Goal: Task Accomplishment & Management: Use online tool/utility

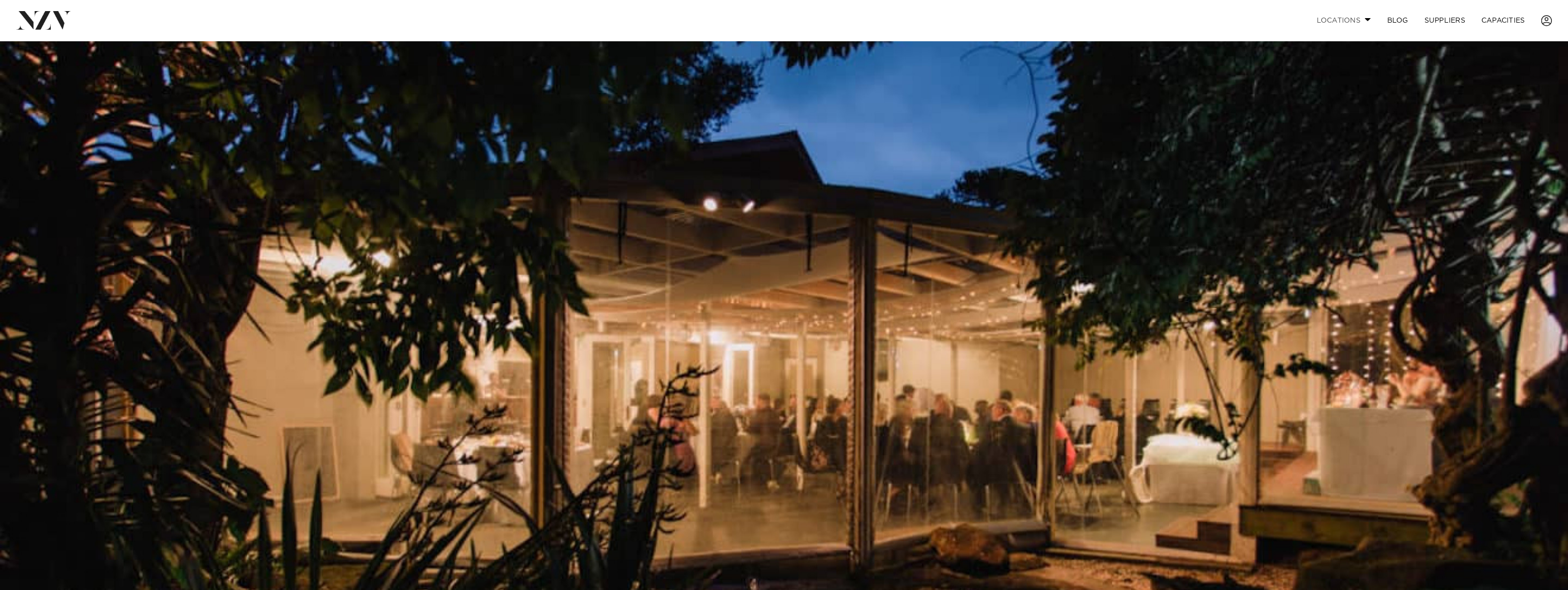
click at [1310, 22] on link "Locations" at bounding box center [1344, 20] width 71 height 21
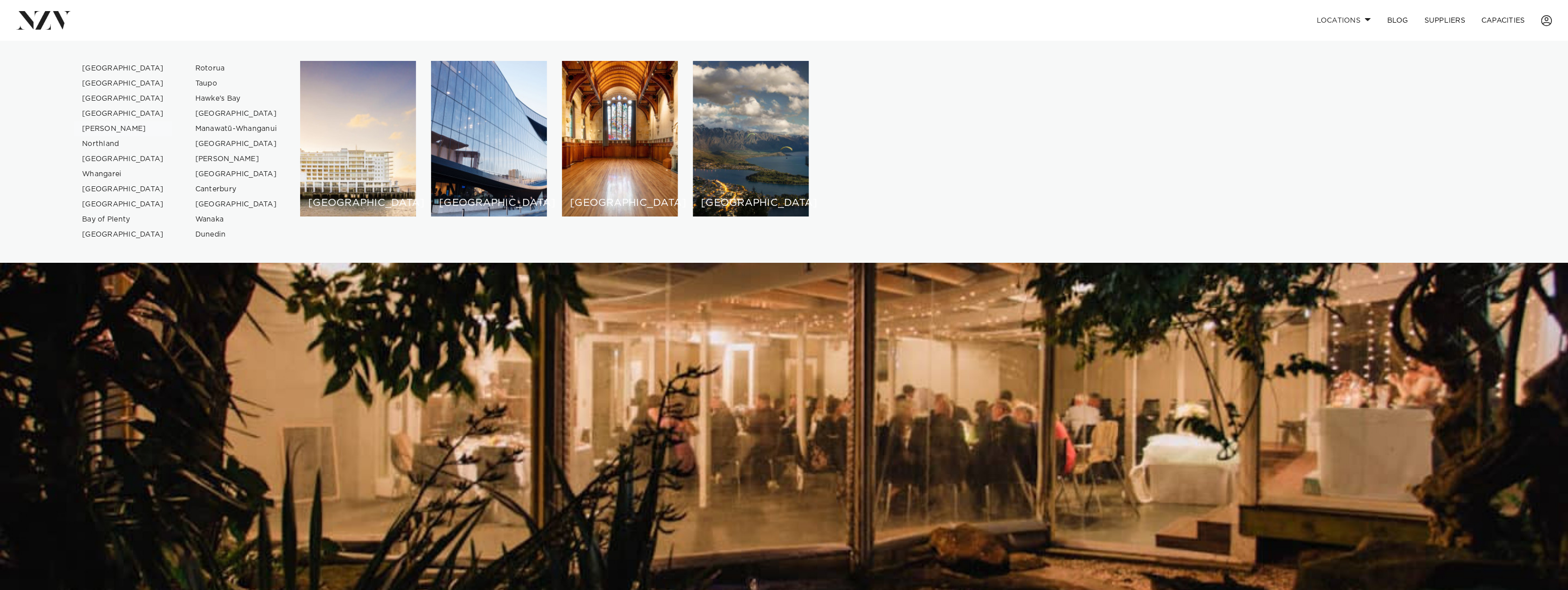
click at [125, 137] on link "[PERSON_NAME]" at bounding box center [123, 128] width 98 height 15
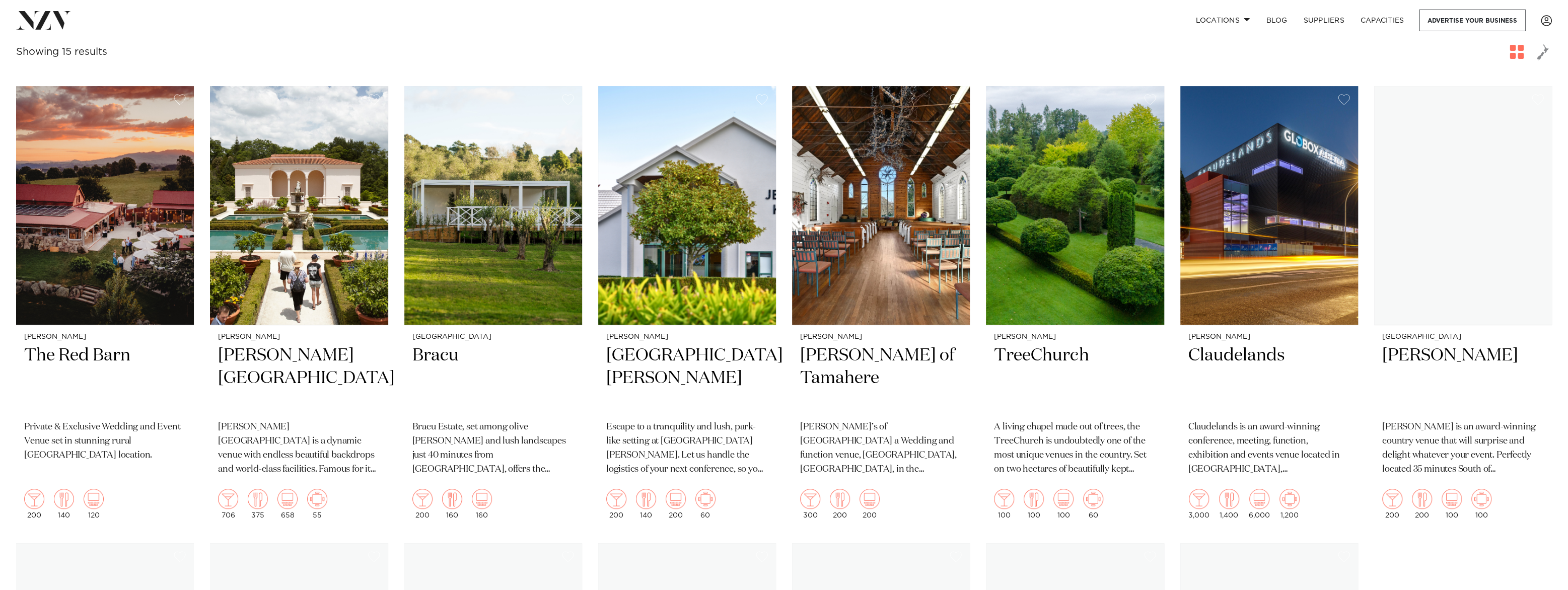
scroll to position [347, 0]
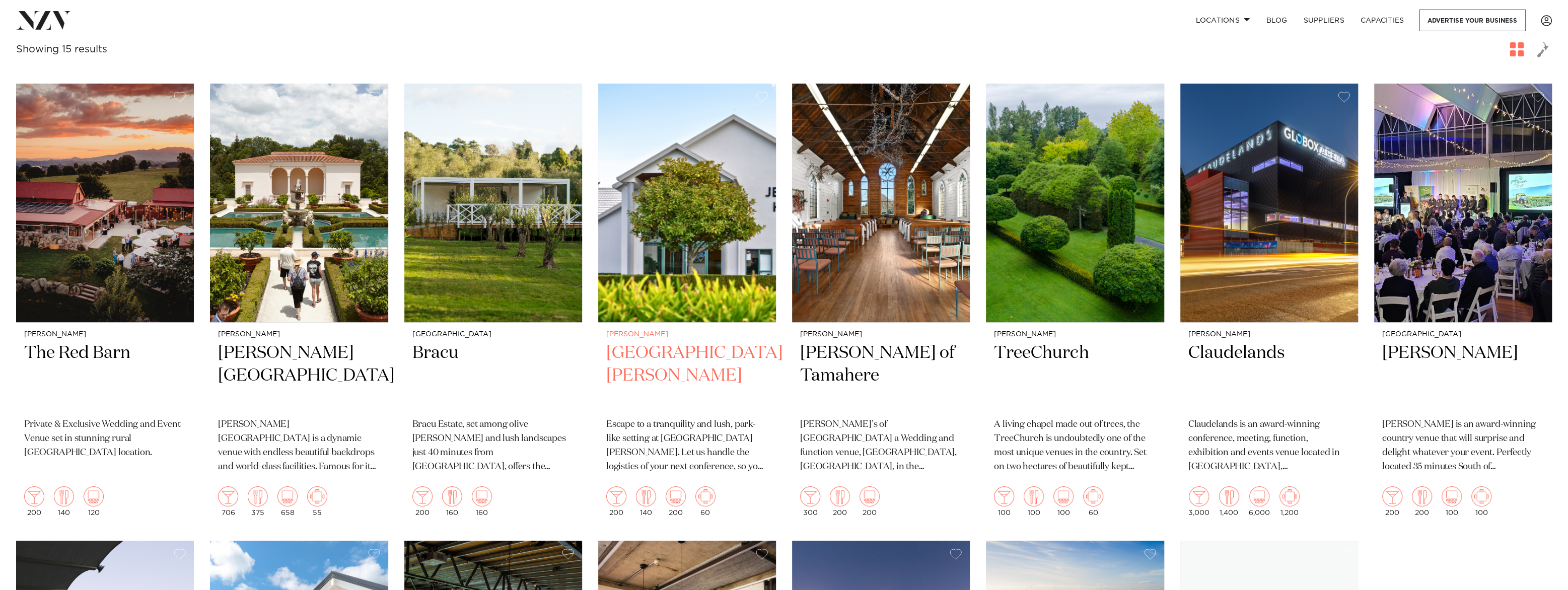
click at [776, 322] on img at bounding box center [687, 202] width 178 height 239
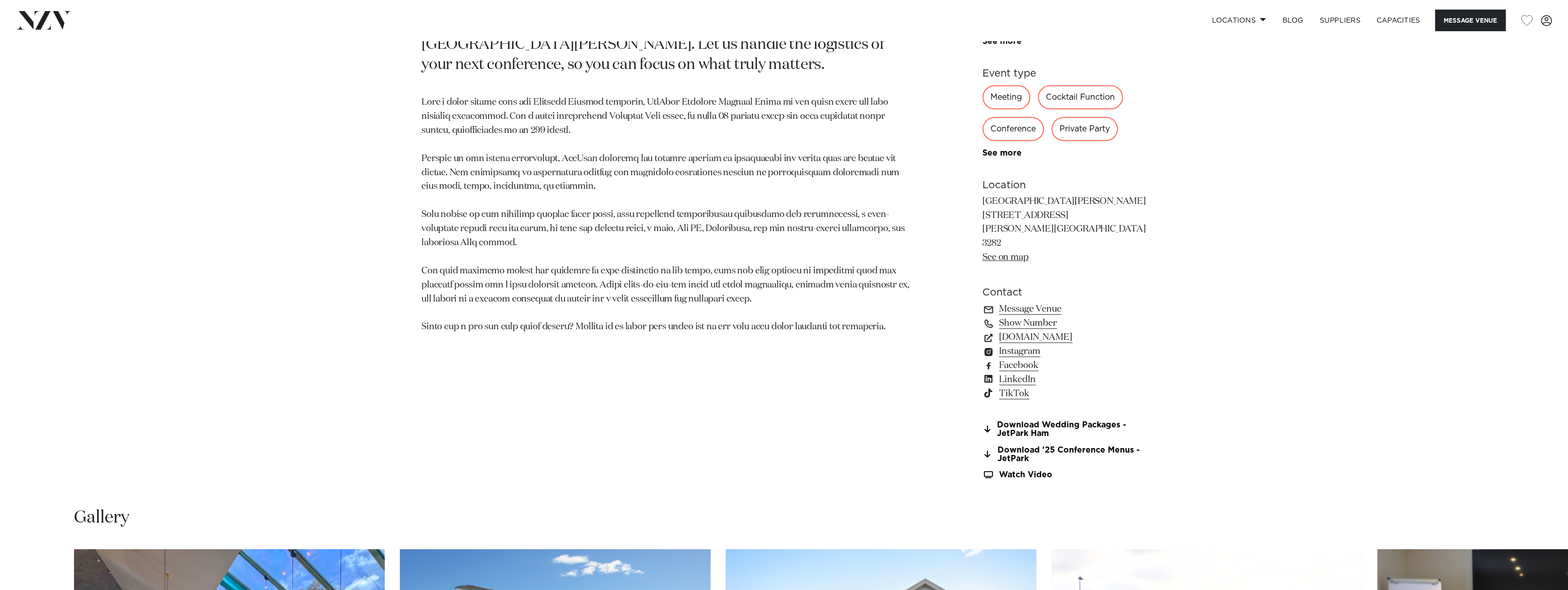
scroll to position [935, 0]
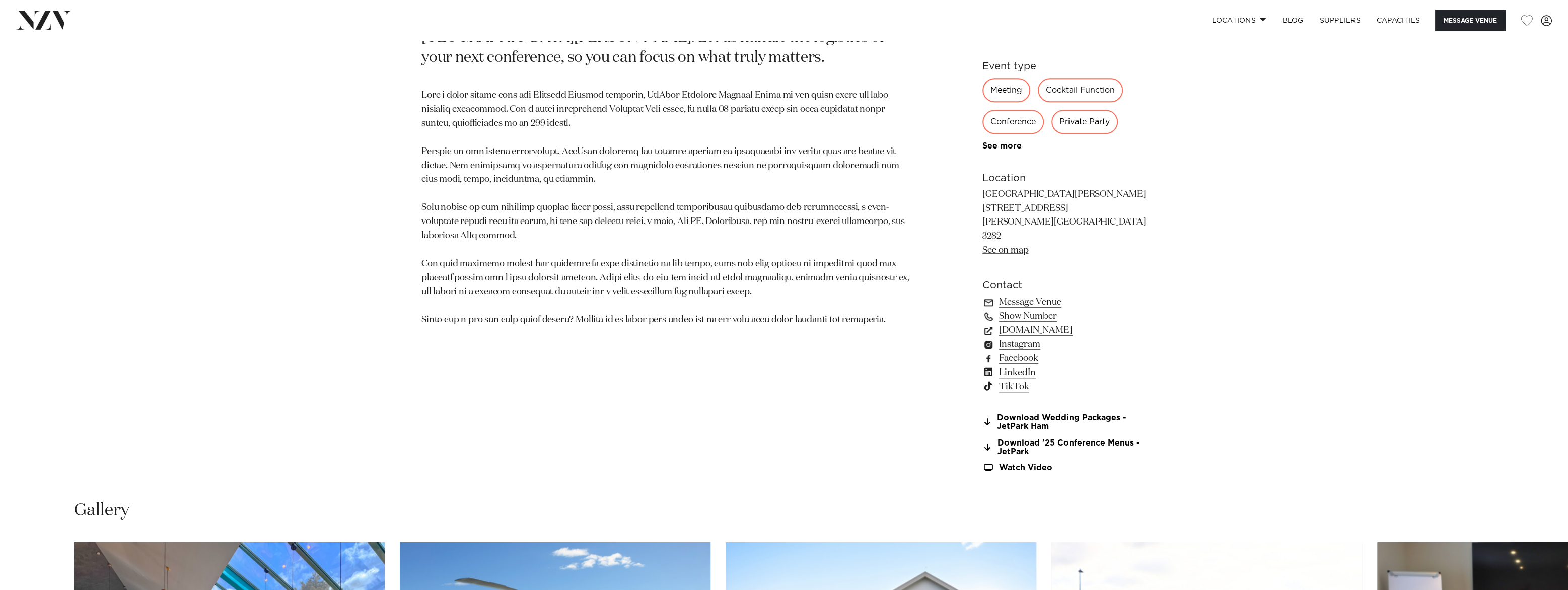
click at [1056, 134] on div "Private Party" at bounding box center [1084, 122] width 66 height 24
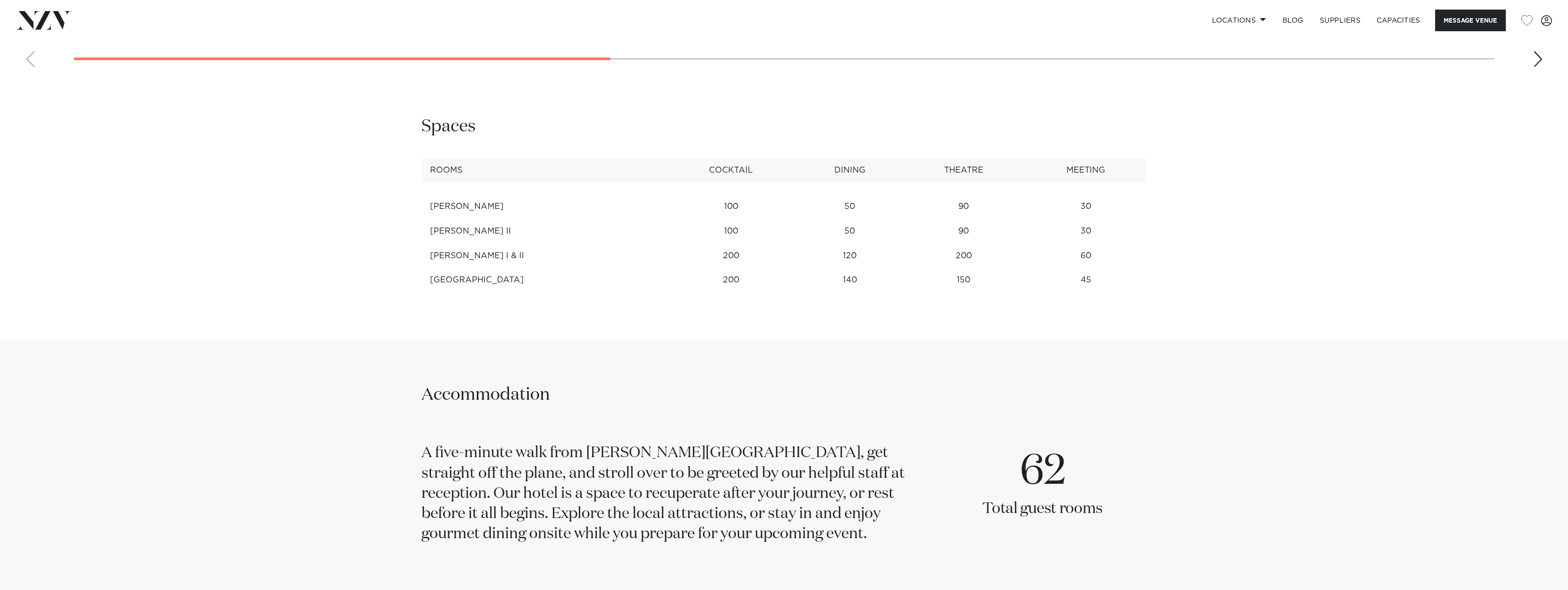
scroll to position [1682, 0]
click at [483, 265] on td "[PERSON_NAME] I & II" at bounding box center [543, 252] width 243 height 25
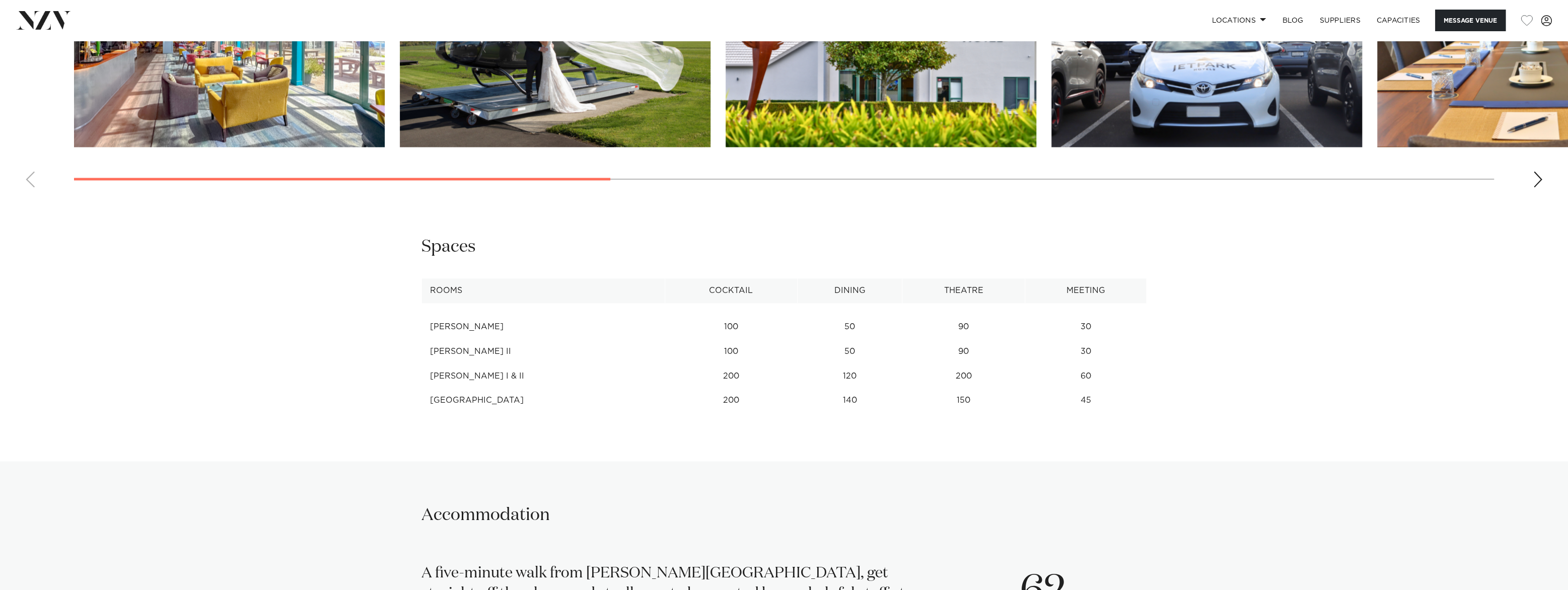
scroll to position [1656, 0]
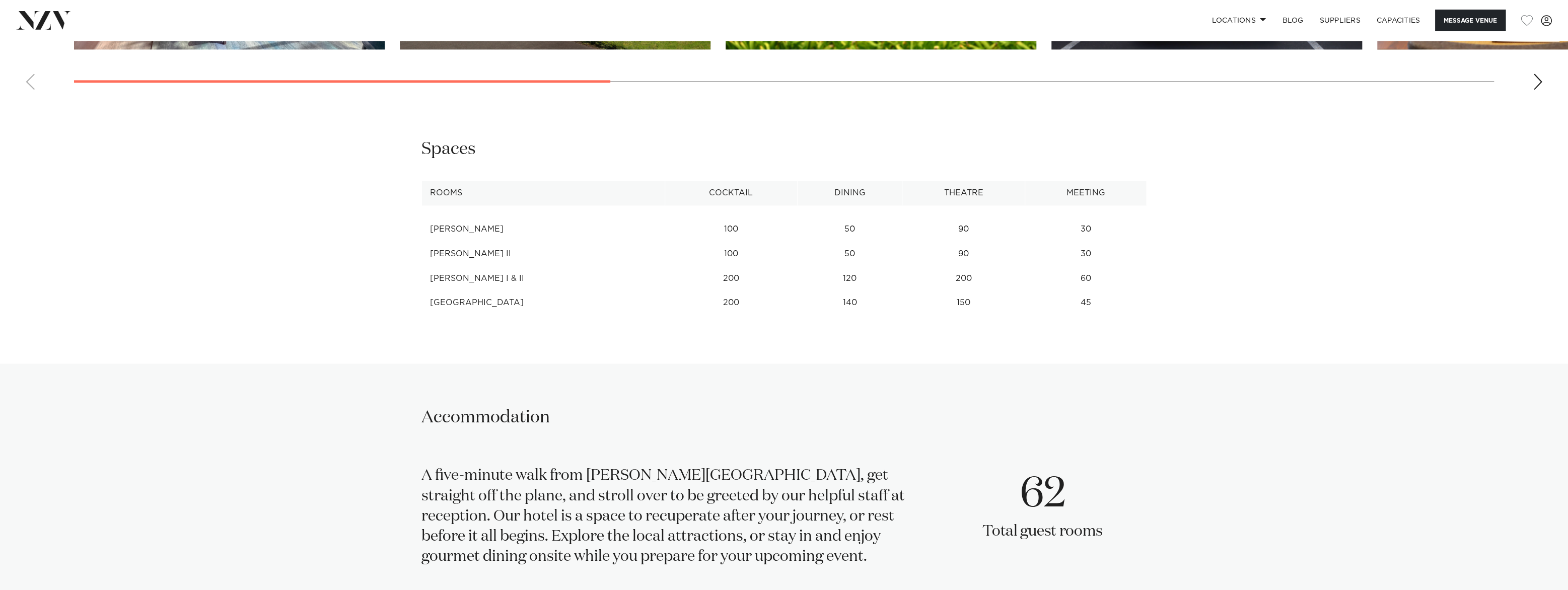
click at [1536, 90] on div "Next slide" at bounding box center [1538, 81] width 10 height 16
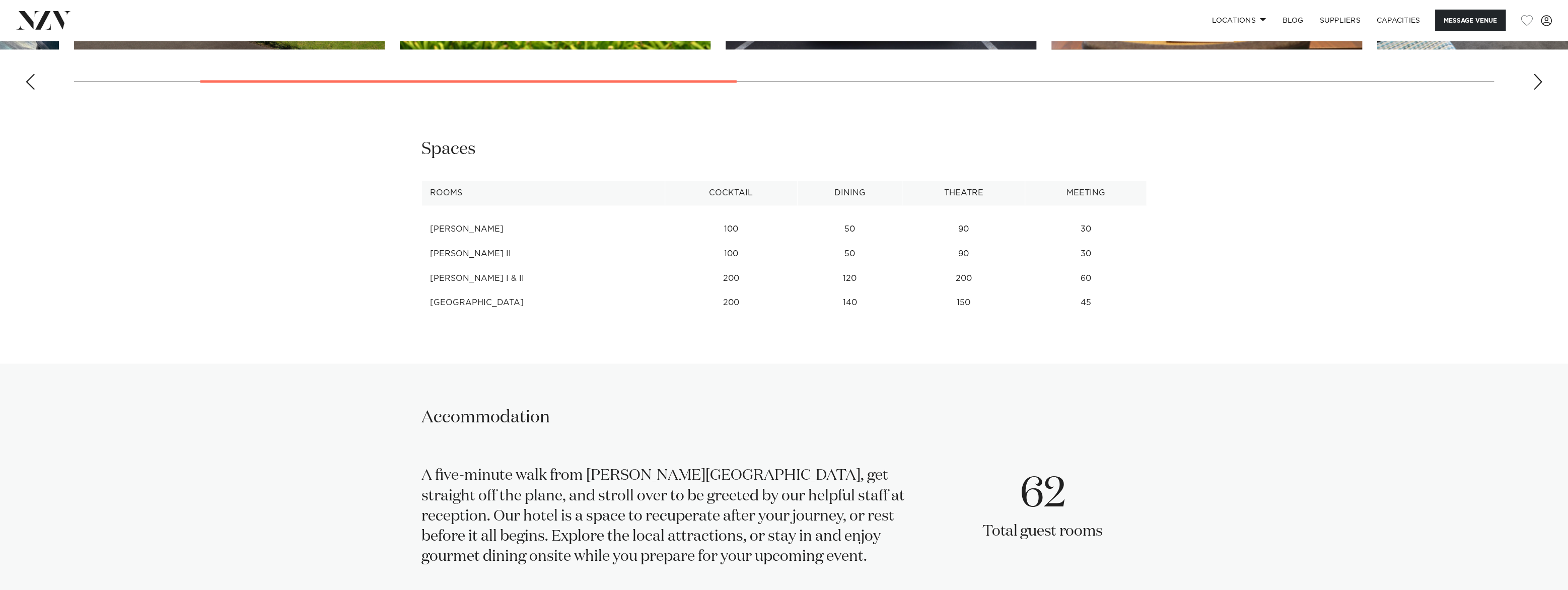
click at [1536, 90] on div "Next slide" at bounding box center [1538, 81] width 10 height 16
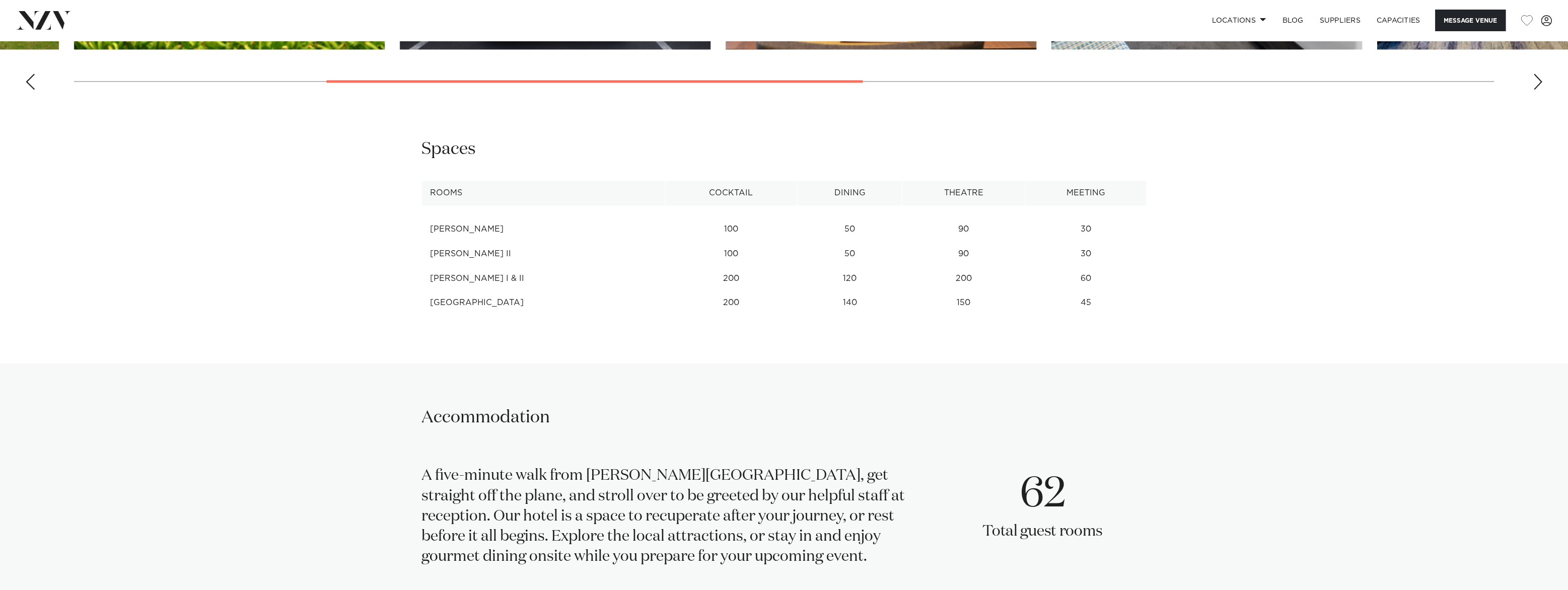
click at [1536, 90] on div "Next slide" at bounding box center [1538, 81] width 10 height 16
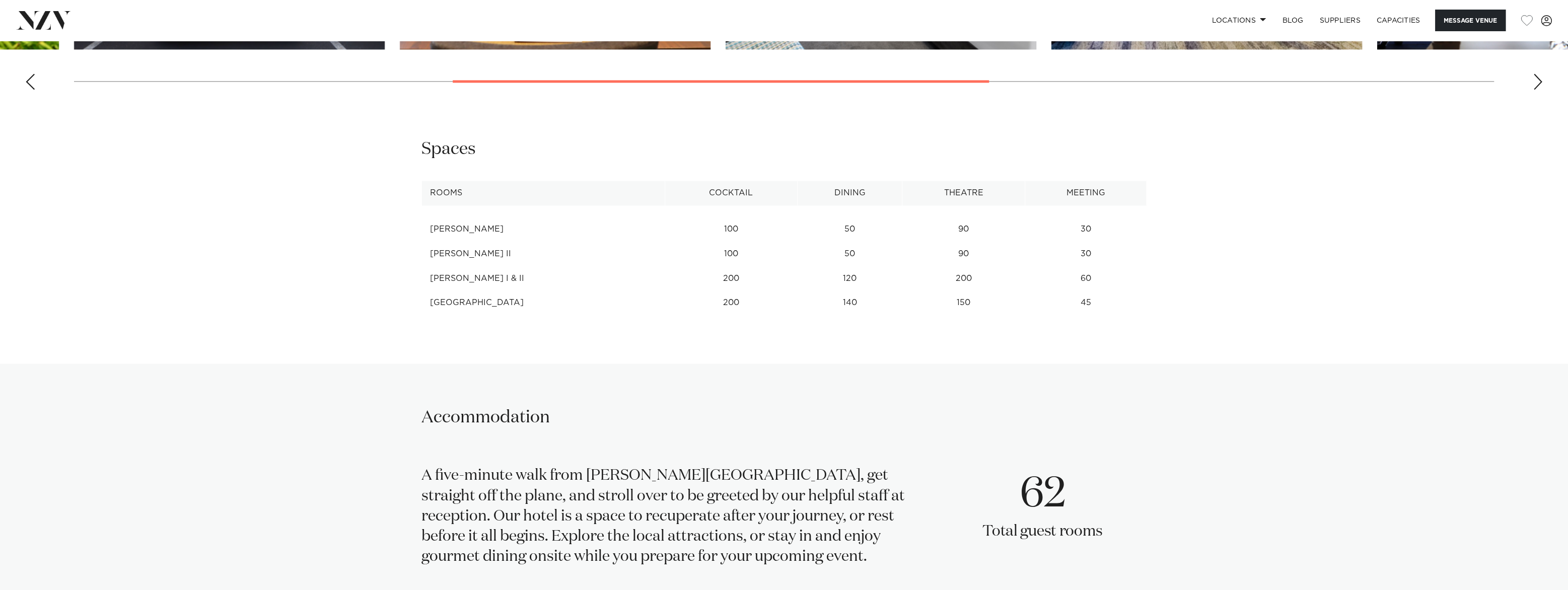
click at [1536, 90] on div "Next slide" at bounding box center [1538, 81] width 10 height 16
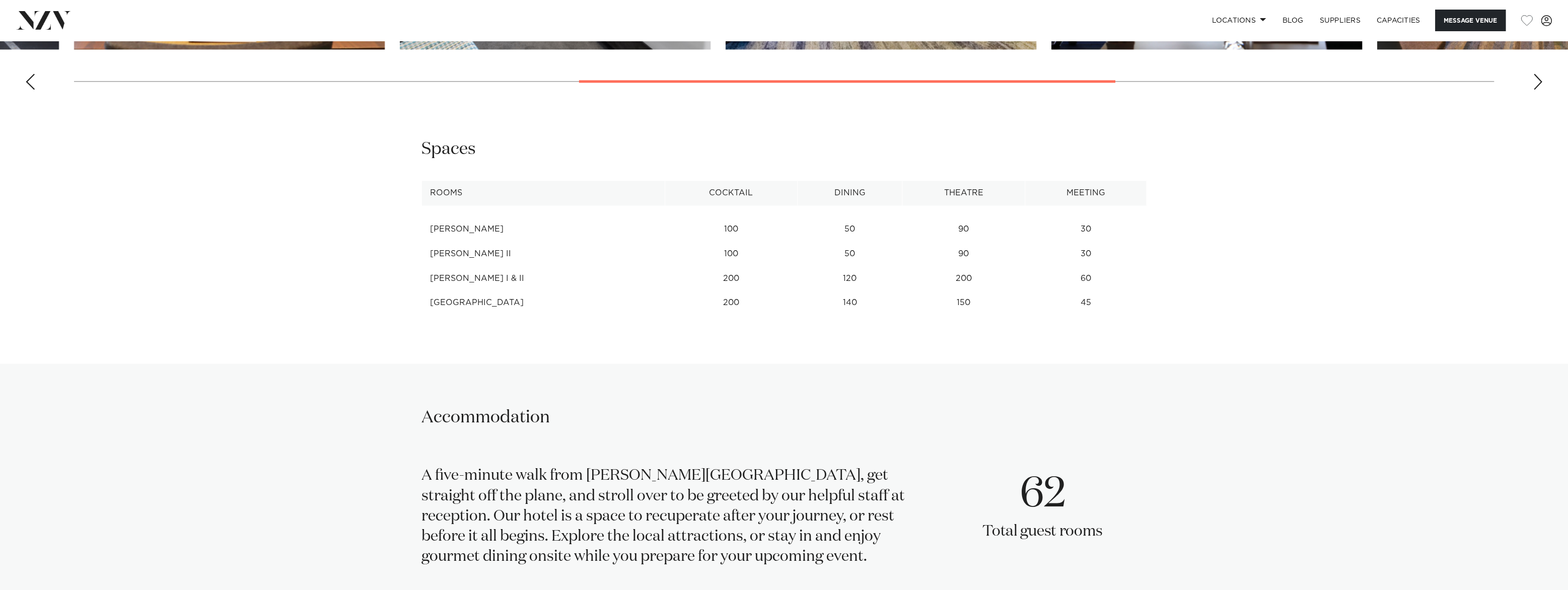
click at [1536, 90] on div "Next slide" at bounding box center [1538, 81] width 10 height 16
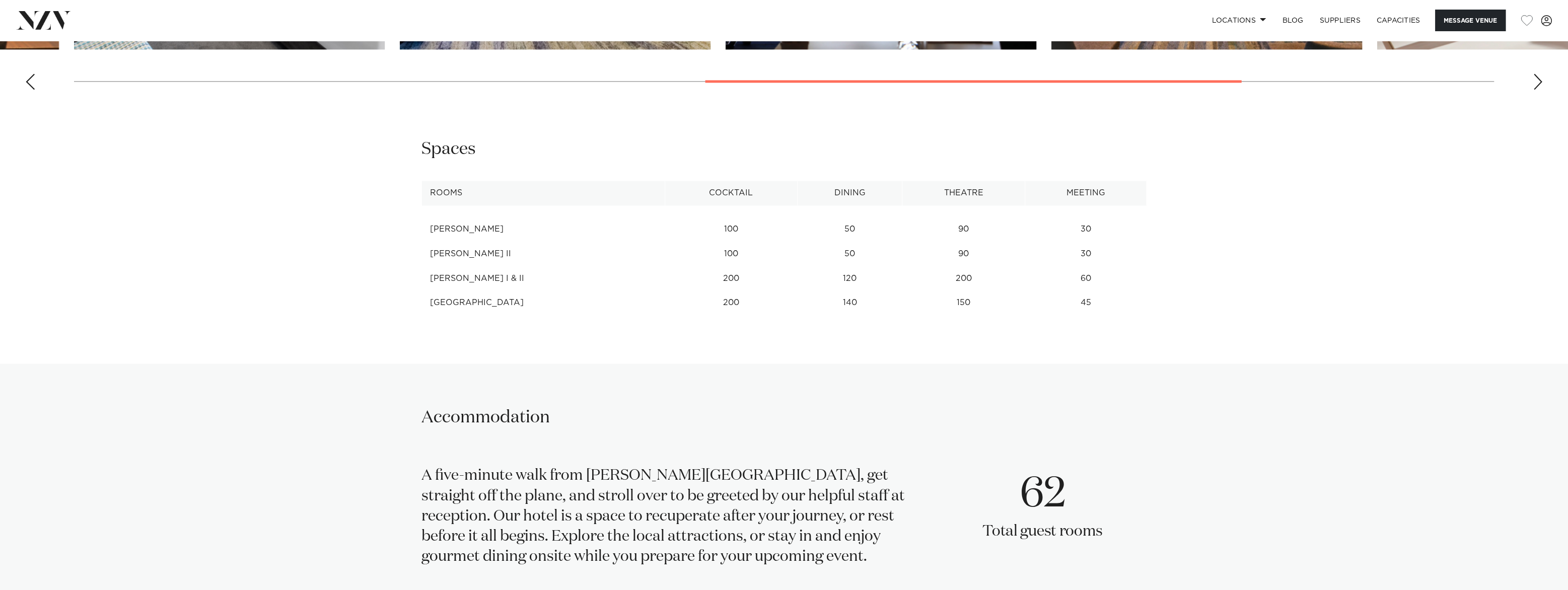
click at [1536, 90] on div "Next slide" at bounding box center [1538, 81] width 10 height 16
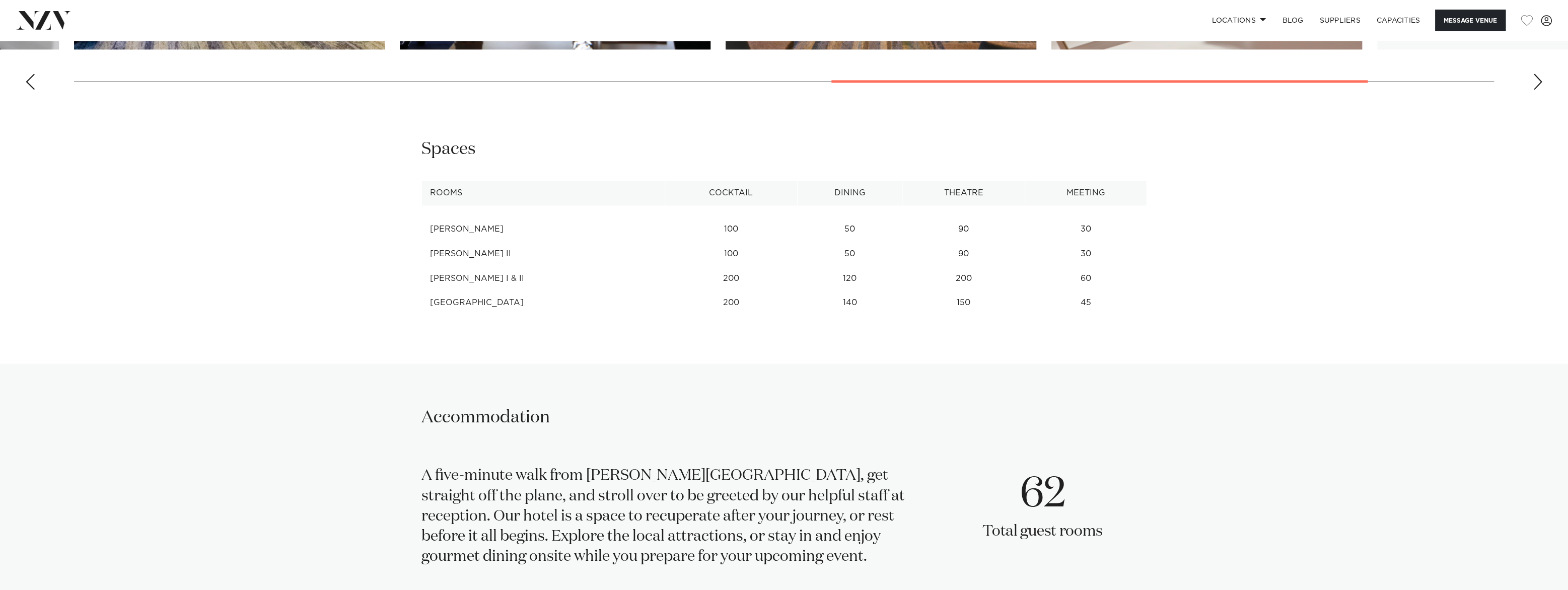
click at [1536, 90] on div "Next slide" at bounding box center [1538, 81] width 10 height 16
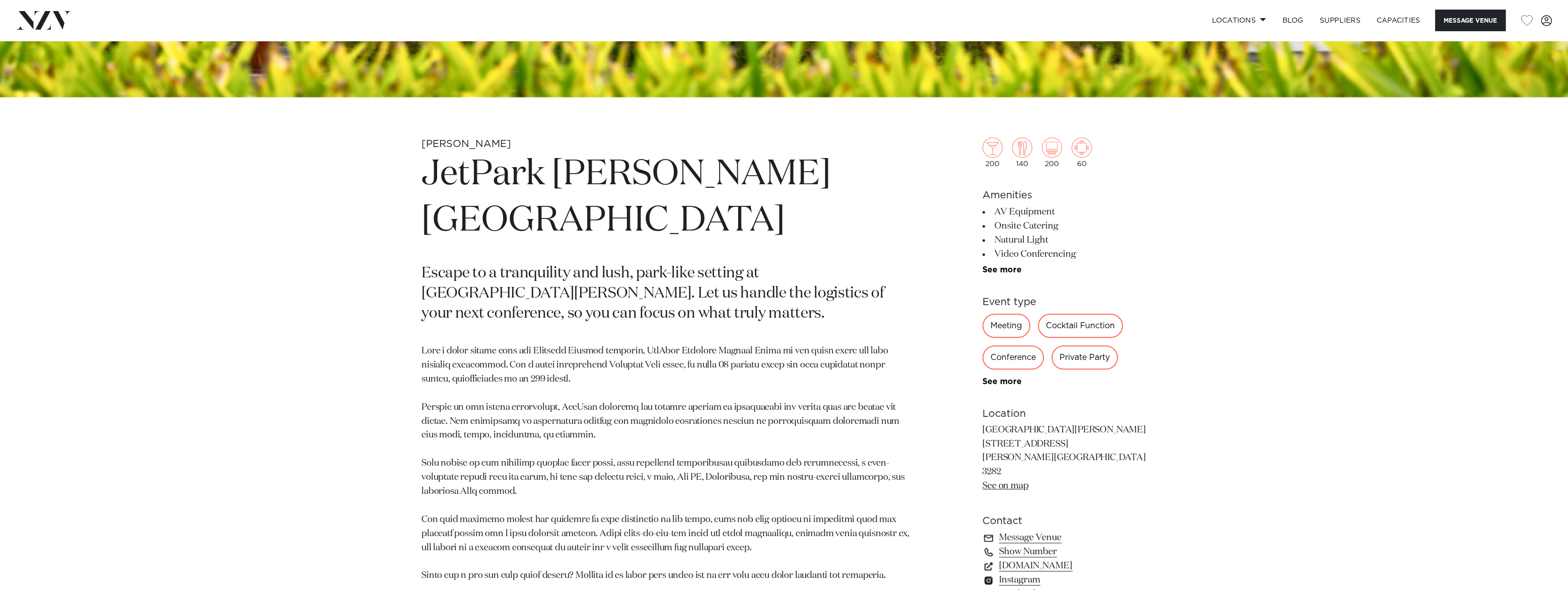
scroll to position [675, 0]
